Goal: Transaction & Acquisition: Obtain resource

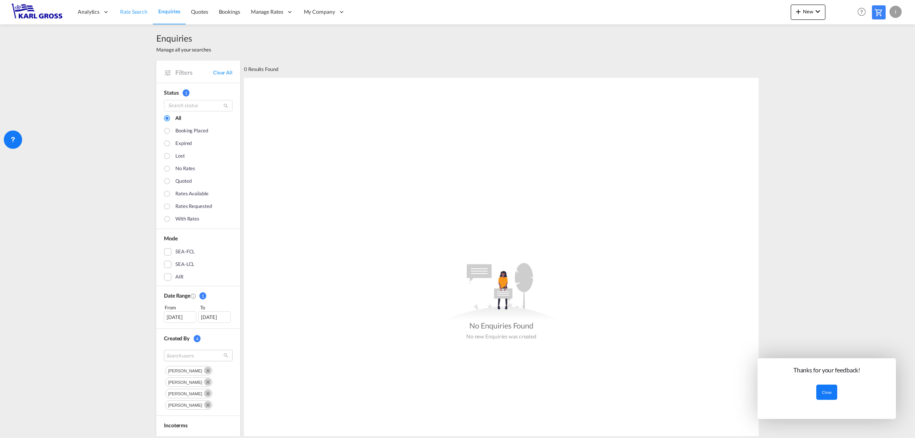
click at [133, 13] on span "Rate Search" at bounding box center [133, 11] width 27 height 6
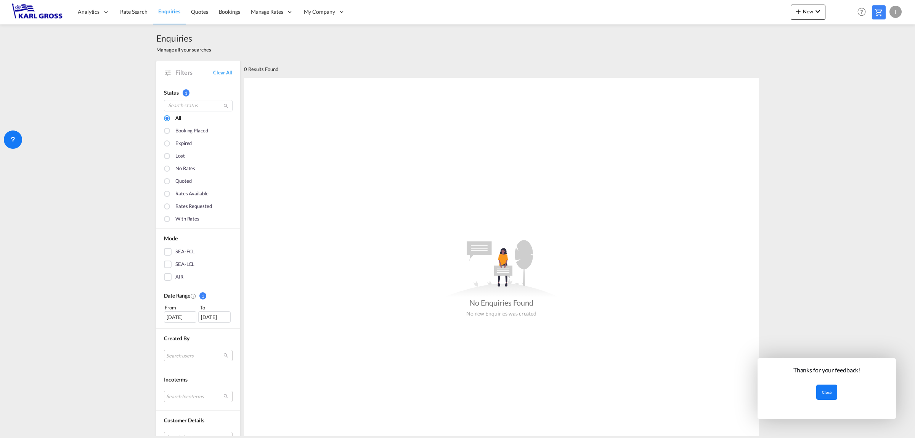
click at [47, 14] on img at bounding box center [36, 11] width 51 height 17
click at [135, 14] on span "Rate Search" at bounding box center [133, 11] width 27 height 6
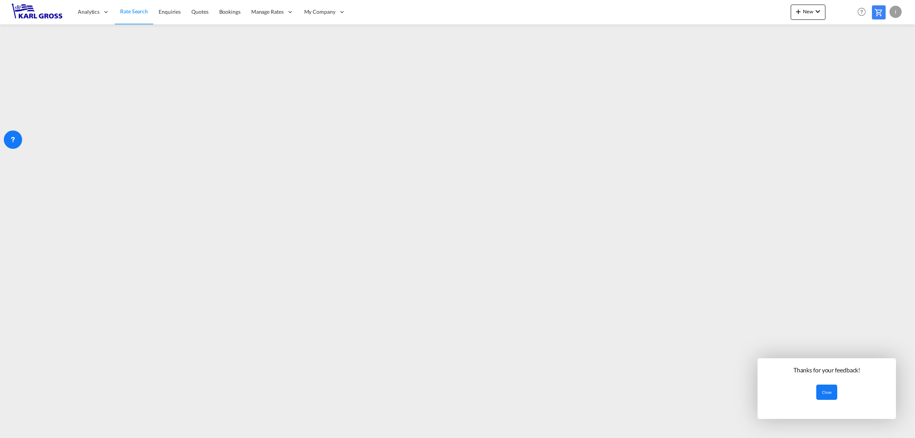
click at [829, 390] on button "Close" at bounding box center [826, 391] width 21 height 15
